Goal: Task Accomplishment & Management: Manage account settings

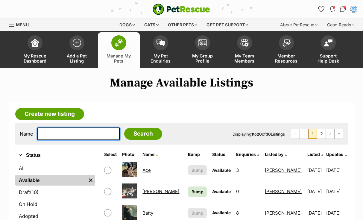
click at [54, 135] on input "text" at bounding box center [78, 133] width 82 height 13
type input "Winston"
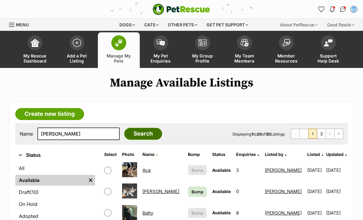
drag, startPoint x: 54, startPoint y: 135, endPoint x: 135, endPoint y: 134, distance: 80.5
click at [135, 134] on input "Search" at bounding box center [143, 134] width 38 height 12
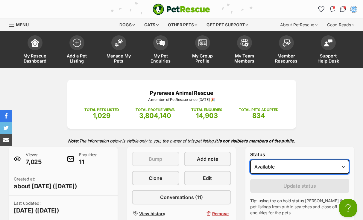
select select "on_hold"
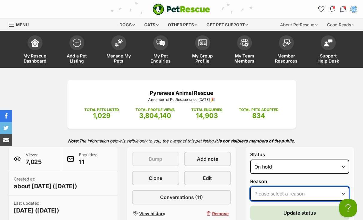
select select "adoption_pending"
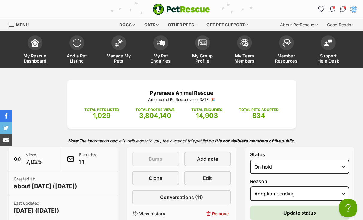
click at [272, 212] on button "Update status" at bounding box center [299, 213] width 99 height 14
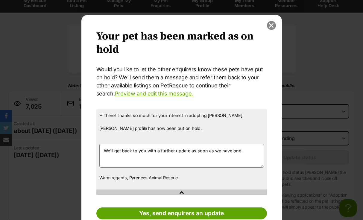
click at [272, 26] on button "close" at bounding box center [271, 25] width 9 height 9
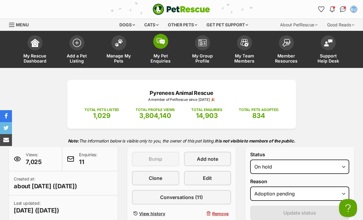
click at [162, 44] on img at bounding box center [160, 41] width 8 height 7
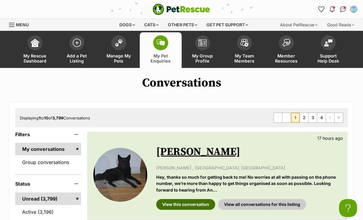
click at [193, 203] on link "View this conversation" at bounding box center [185, 204] width 59 height 11
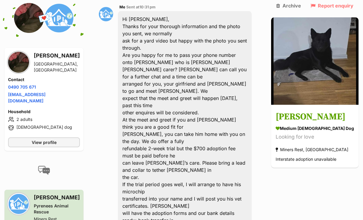
scroll to position [2407, 0]
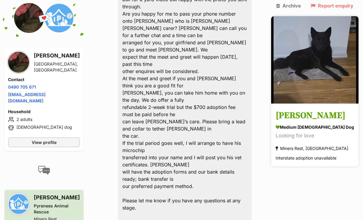
click at [321, 109] on h3 "[PERSON_NAME]" at bounding box center [315, 115] width 78 height 13
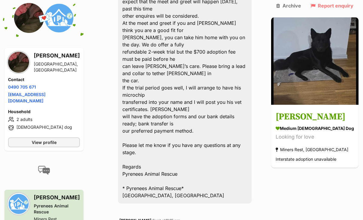
scroll to position [2478, 0]
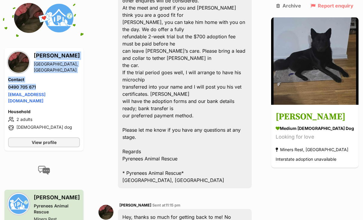
drag, startPoint x: 34, startPoint y: 7, endPoint x: 38, endPoint y: 36, distance: 29.1
click at [38, 51] on div "Kai Robertson Ballarat, VIC Contact Phone number Phone number 0490 705 671 Emai…" at bounding box center [44, 91] width 72 height 81
copy div "Kai Robertson Ballarat, VIC Contact Phone number Phone number 0490 705 671"
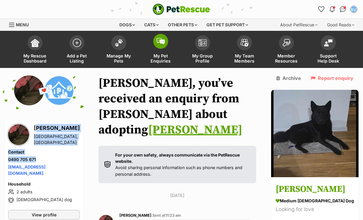
scroll to position [0, 0]
click at [162, 39] on img at bounding box center [160, 41] width 8 height 7
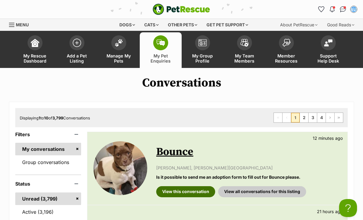
click at [188, 191] on link "View this conversation" at bounding box center [185, 191] width 59 height 11
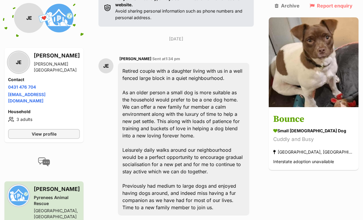
scroll to position [157, 0]
click at [64, 129] on link "View profile" at bounding box center [44, 134] width 72 height 10
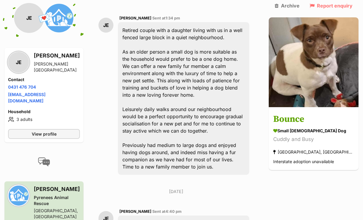
scroll to position [248, 0]
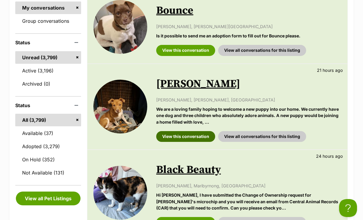
scroll to position [142, 0]
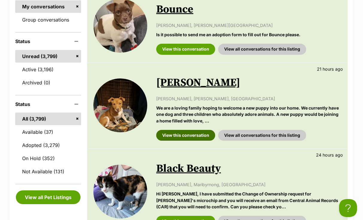
click at [182, 134] on link "View this conversation" at bounding box center [185, 135] width 59 height 11
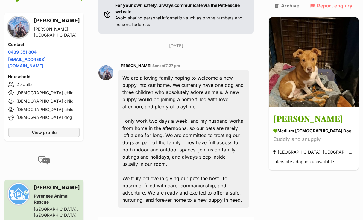
scroll to position [153, 0]
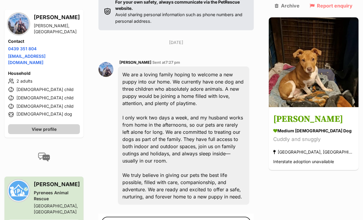
click at [53, 126] on span "View profile" at bounding box center [44, 129] width 25 height 6
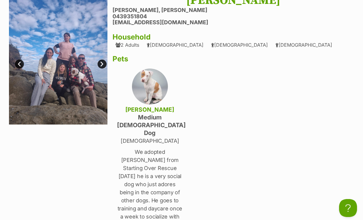
scroll to position [84, 0]
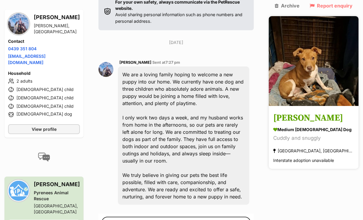
scroll to position [145, 0]
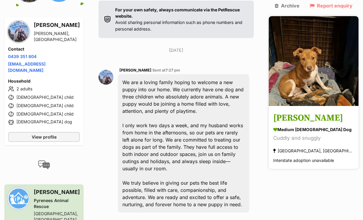
click at [312, 112] on h3 "Dawn" at bounding box center [313, 118] width 81 height 13
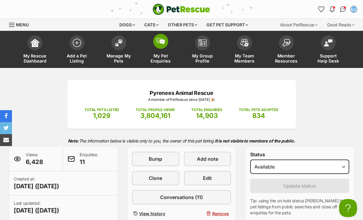
click at [161, 44] on img at bounding box center [160, 41] width 8 height 7
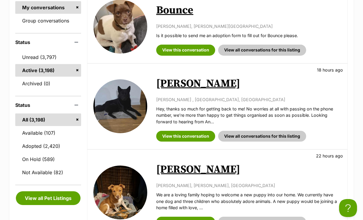
scroll to position [159, 0]
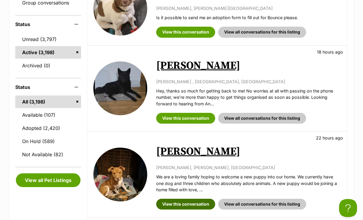
click at [184, 201] on link "View this conversation" at bounding box center [185, 204] width 59 height 11
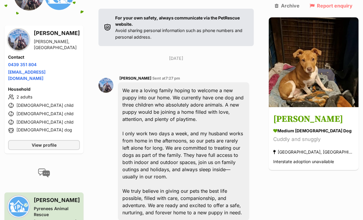
scroll to position [145, 0]
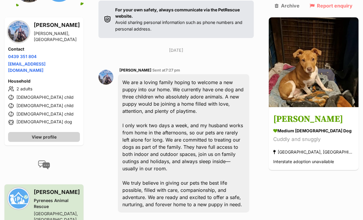
click at [73, 132] on link "View profile" at bounding box center [44, 137] width 72 height 10
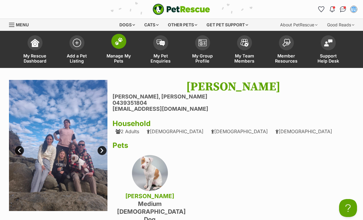
click at [117, 42] on img at bounding box center [119, 41] width 8 height 8
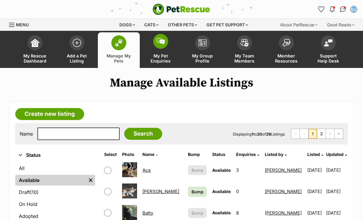
click at [161, 43] on img at bounding box center [160, 41] width 8 height 7
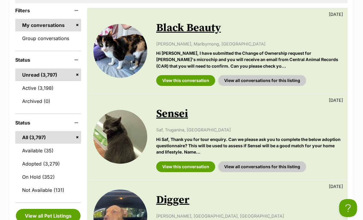
scroll to position [124, 0]
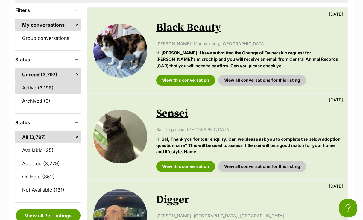
click at [31, 86] on link "Active (3,198)" at bounding box center [48, 87] width 66 height 13
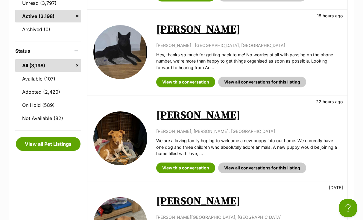
scroll to position [207, 0]
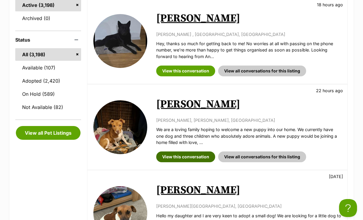
click at [188, 156] on link "View this conversation" at bounding box center [185, 156] width 59 height 11
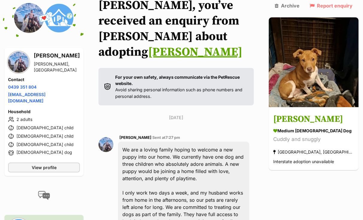
scroll to position [80, 0]
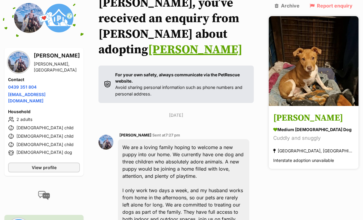
click at [313, 112] on h3 "[PERSON_NAME]" at bounding box center [313, 118] width 81 height 13
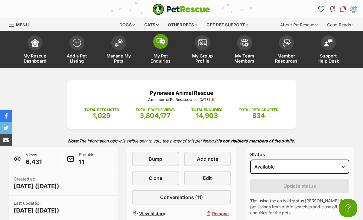
click at [160, 44] on img at bounding box center [160, 41] width 8 height 7
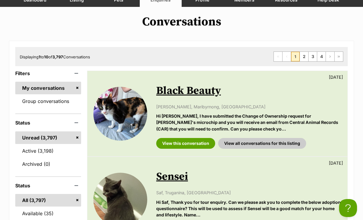
scroll to position [50, 0]
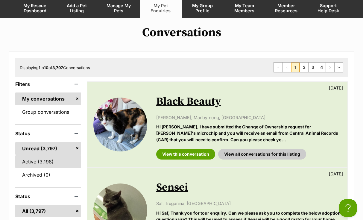
click at [44, 161] on link "Active (3,198)" at bounding box center [48, 161] width 66 height 13
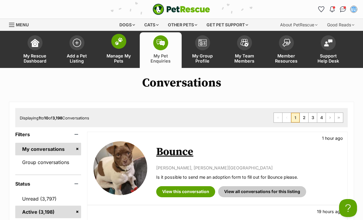
click at [117, 41] on img at bounding box center [119, 41] width 8 height 8
